Goal: Navigation & Orientation: Find specific page/section

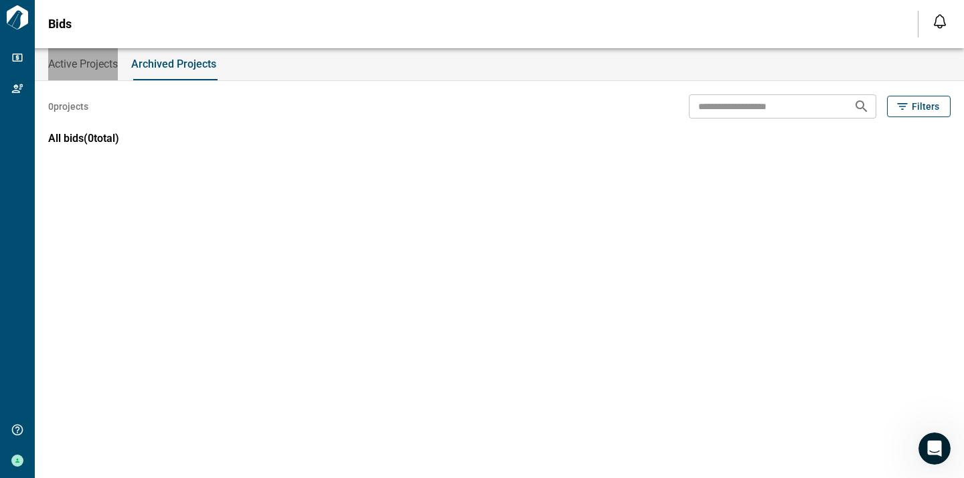
click at [84, 63] on span "Active Projects" at bounding box center [83, 64] width 70 height 13
click at [165, 66] on span "Archived Projects" at bounding box center [175, 64] width 82 height 13
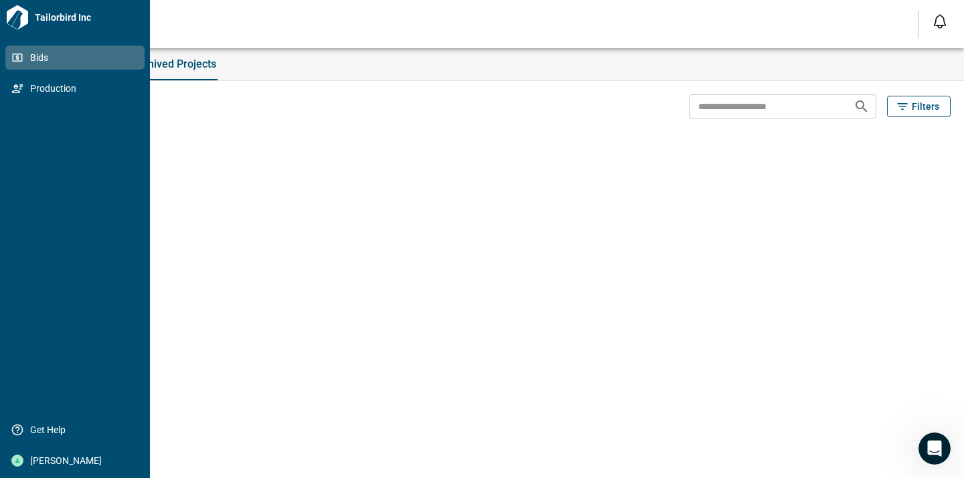
click at [20, 54] on icon at bounding box center [17, 58] width 12 height 12
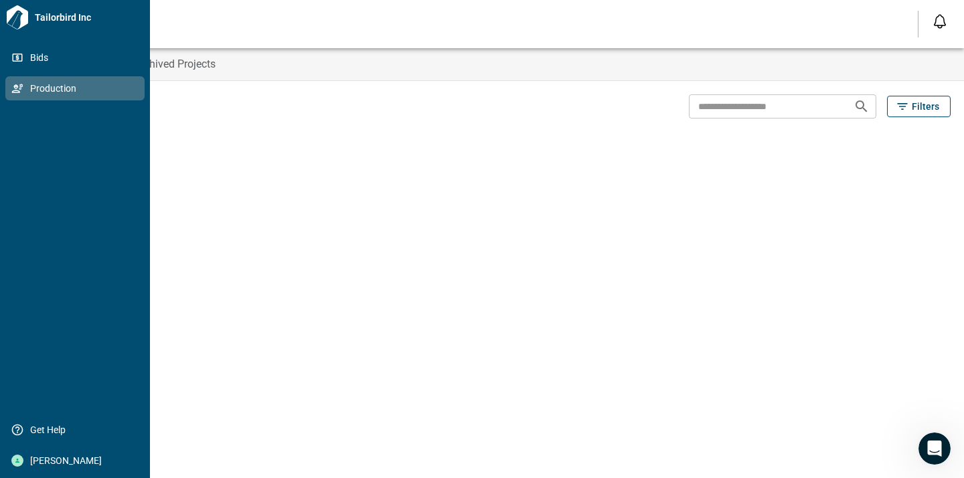
click at [46, 88] on span "Production" at bounding box center [77, 88] width 108 height 13
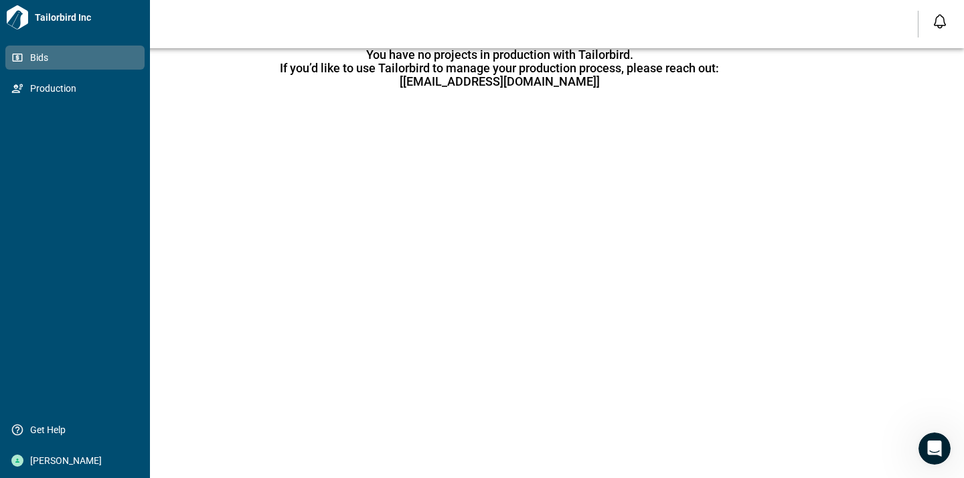
click at [13, 54] on icon at bounding box center [17, 58] width 12 height 12
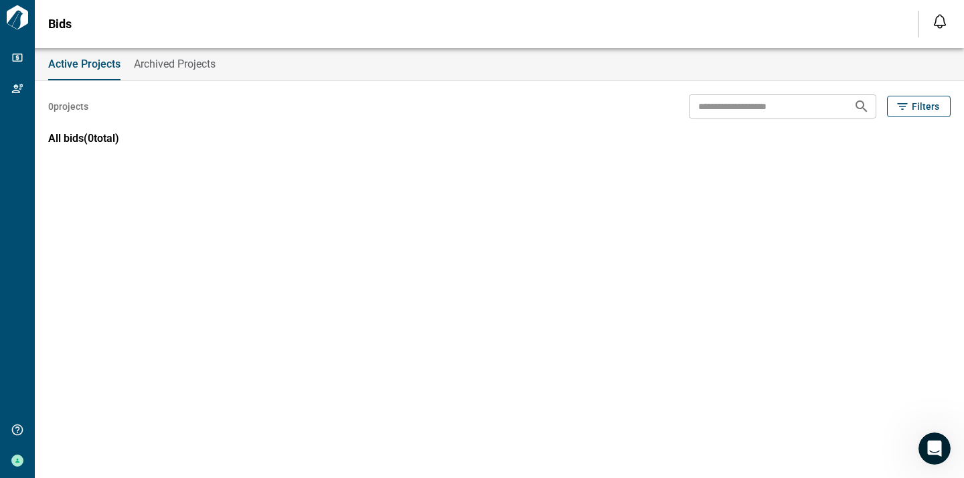
click at [151, 61] on span "Archived Projects" at bounding box center [175, 64] width 82 height 13
click at [106, 62] on span "Active Projects" at bounding box center [83, 64] width 70 height 13
drag, startPoint x: 159, startPoint y: 61, endPoint x: 161, endPoint y: 74, distance: 13.5
click at [159, 64] on span "Archived Projects" at bounding box center [175, 64] width 82 height 13
click at [87, 70] on span "Active Projects" at bounding box center [83, 64] width 70 height 13
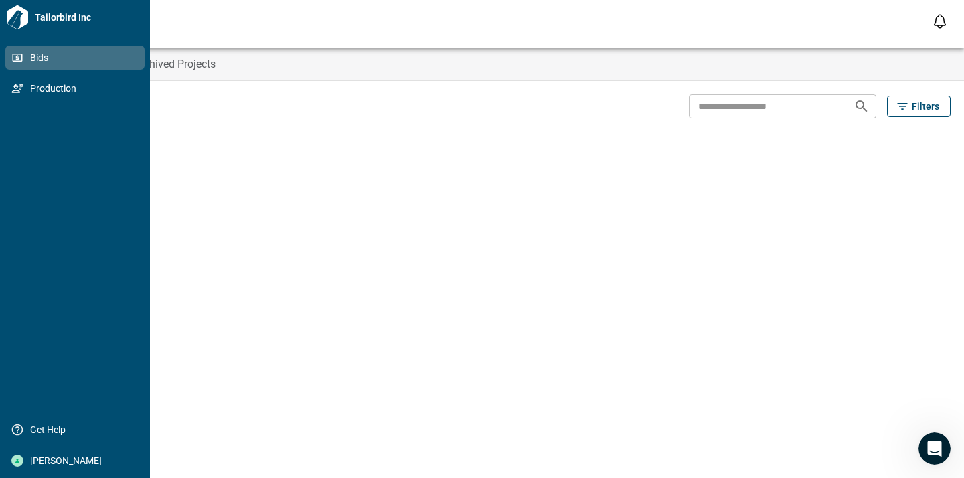
click at [58, 61] on span "Bids" at bounding box center [77, 57] width 108 height 13
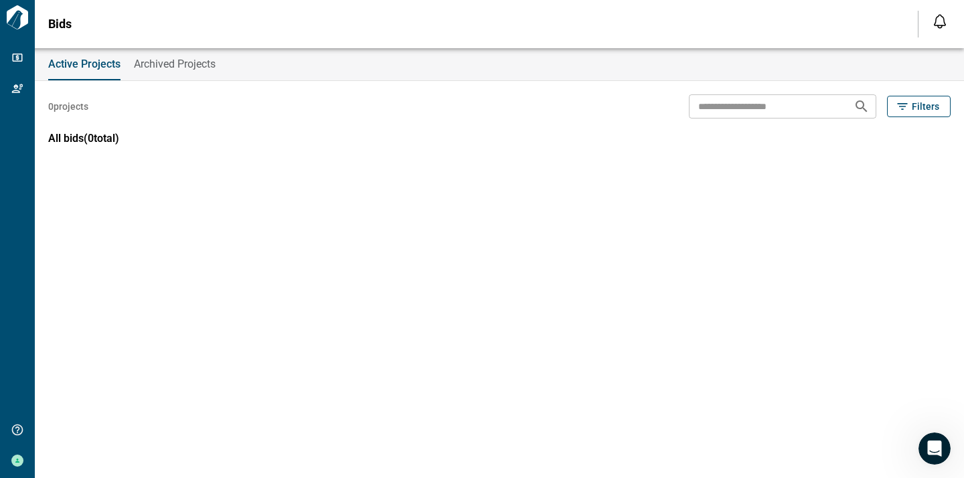
click at [473, 258] on div "Active Projects Archived Projects 0 projects ​ Filters All bids ( 0 total)" at bounding box center [482, 263] width 964 height 430
